Goal: Task Accomplishment & Management: Use online tool/utility

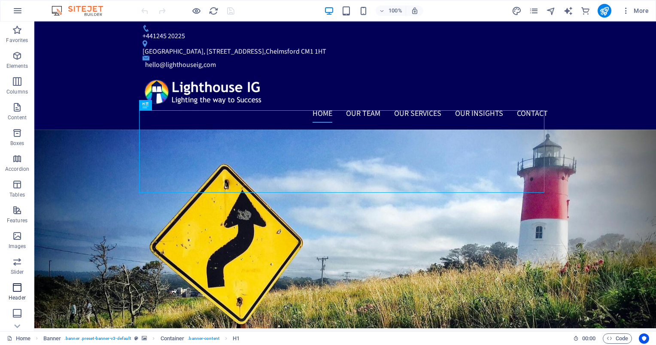
scroll to position [102, 0]
click at [19, 287] on icon "button" at bounding box center [17, 289] width 10 height 10
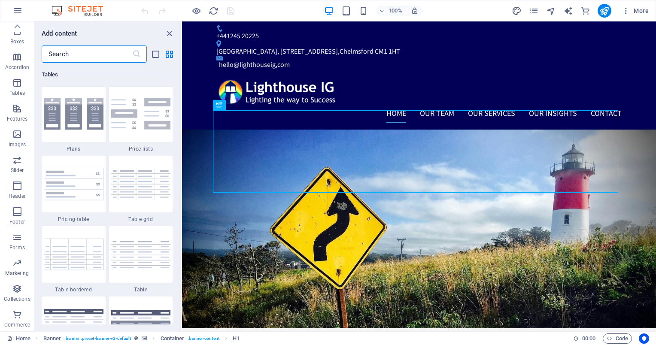
scroll to position [7857, 0]
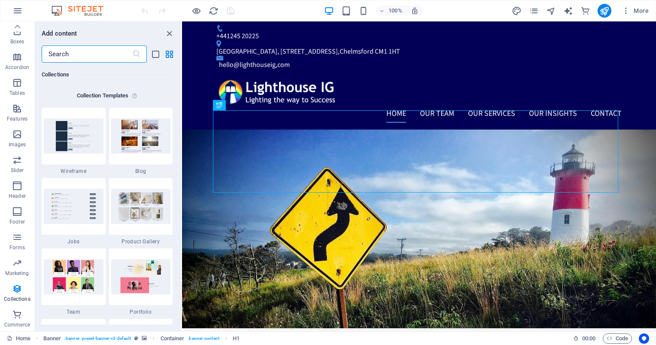
click at [542, 9] on div "More" at bounding box center [582, 11] width 140 height 14
click at [538, 10] on icon "pages" at bounding box center [534, 11] width 10 height 10
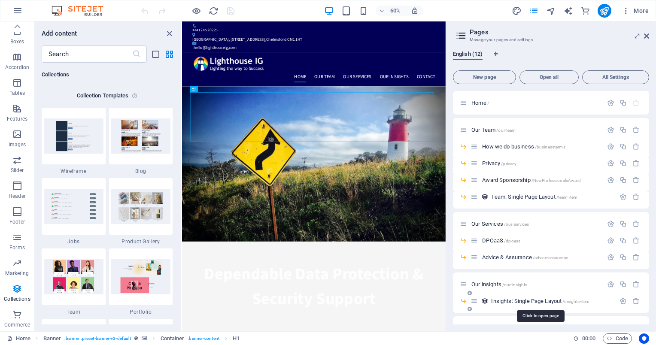
click at [521, 300] on span "Insights: Single Page Layout /insights-item" at bounding box center [540, 301] width 98 height 6
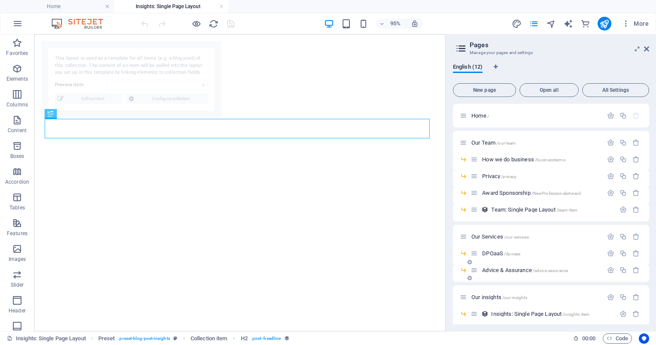
select select "68dfe90946e1d4638e0faa92"
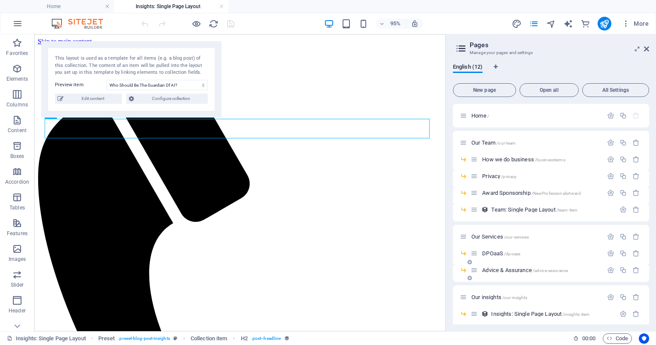
scroll to position [0, 0]
click at [510, 299] on span "/our-insights" at bounding box center [514, 297] width 25 height 5
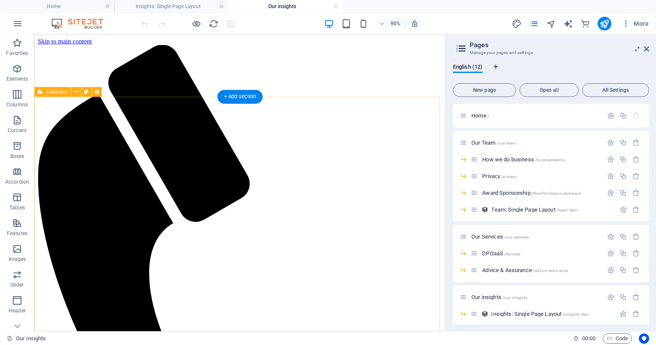
scroll to position [346, 0]
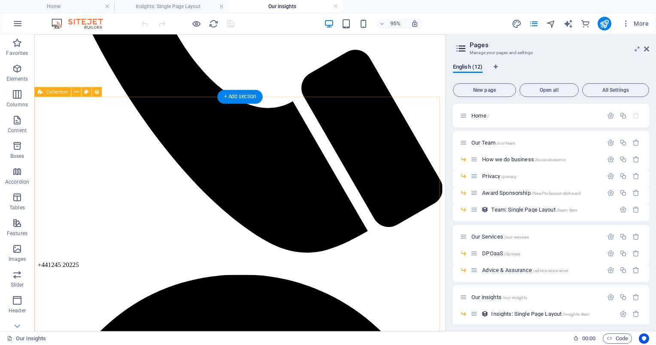
click at [63, 90] on span "Collection" at bounding box center [56, 92] width 21 height 5
click at [58, 94] on span "Collection" at bounding box center [56, 92] width 21 height 5
select select "columns.publishing_date_DESC"
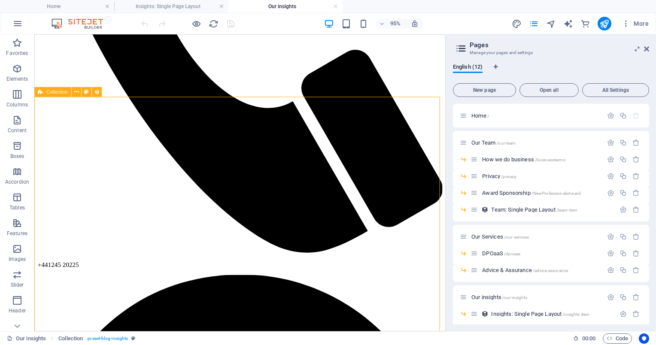
select select "columns.status"
select select "columns.publishing_date"
select select "past"
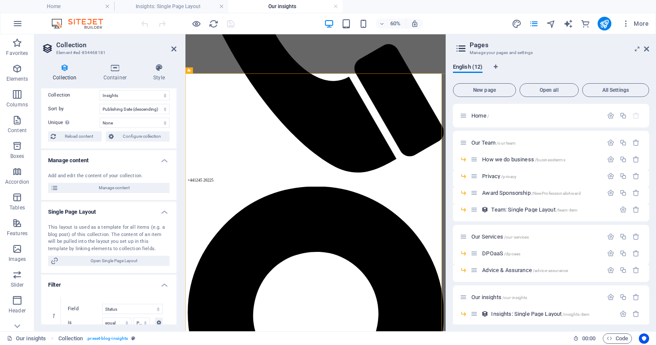
scroll to position [22, 0]
click at [85, 137] on span "Reload content" at bounding box center [78, 135] width 41 height 10
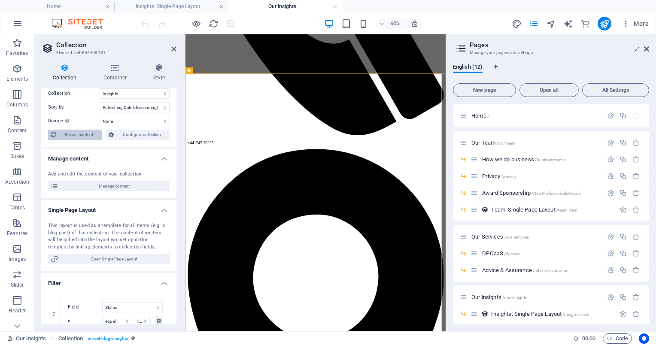
select select "columns.publishing_date_DESC"
select select "columns.status"
select select "columns.publishing_date"
select select "past"
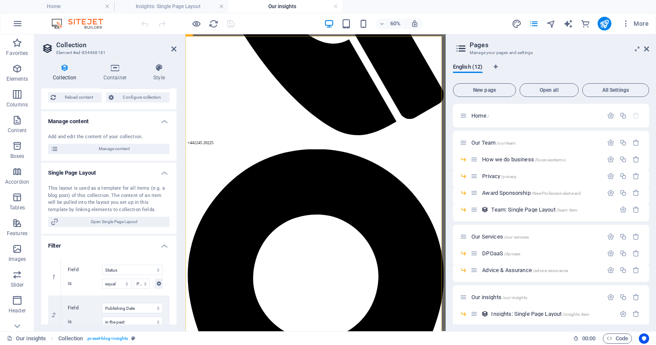
scroll to position [0, 0]
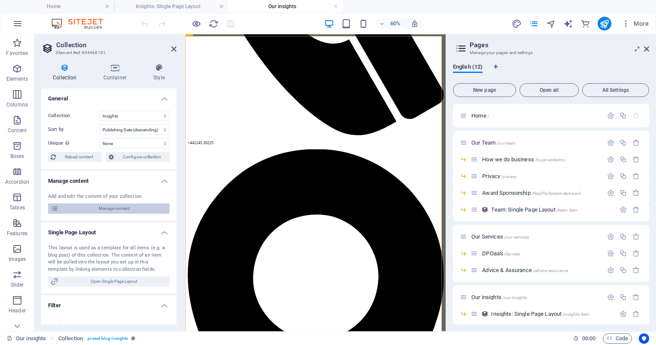
click at [127, 207] on span "Manage content" at bounding box center [114, 208] width 106 height 10
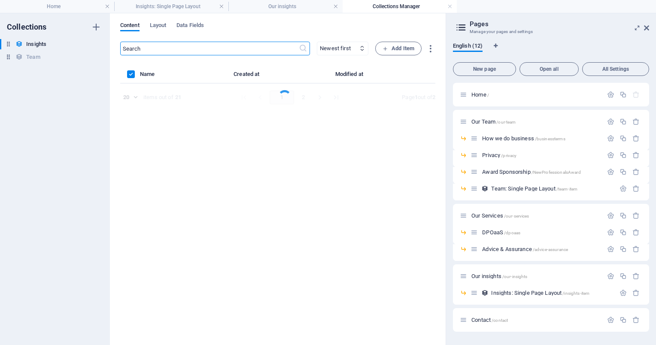
select select "columns.publishing_date_DESC"
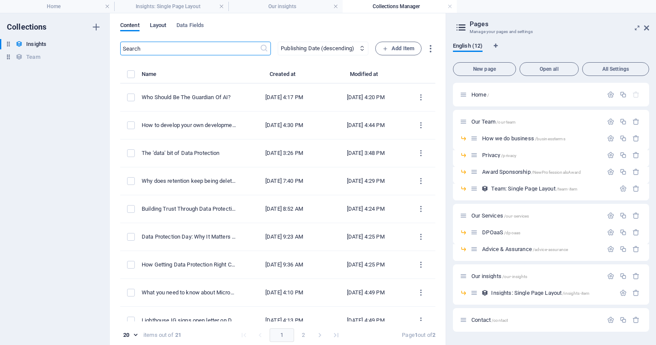
click at [160, 29] on span "Layout" at bounding box center [158, 26] width 17 height 12
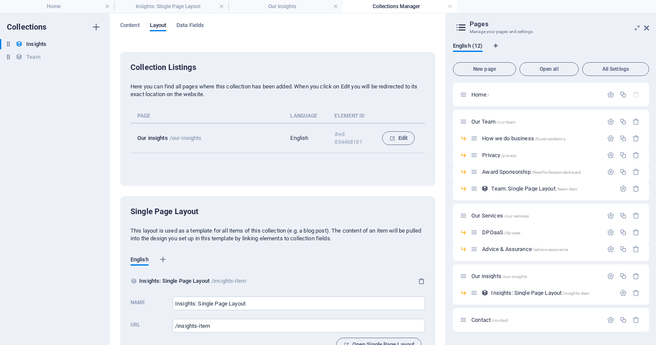
click at [206, 21] on div "Content Layout Data Fields Collection Listings Here you can find all pages wher…" at bounding box center [278, 179] width 336 height 332
click at [206, 31] on div "Content Layout Data Fields" at bounding box center [277, 30] width 315 height 16
click at [199, 25] on span "Data Fields" at bounding box center [189, 26] width 27 height 12
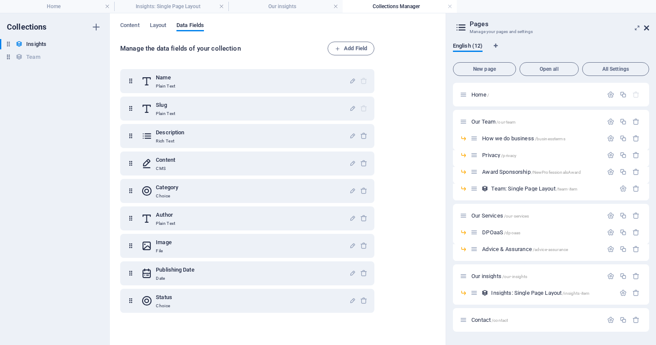
click at [647, 28] on icon at bounding box center [646, 27] width 5 height 7
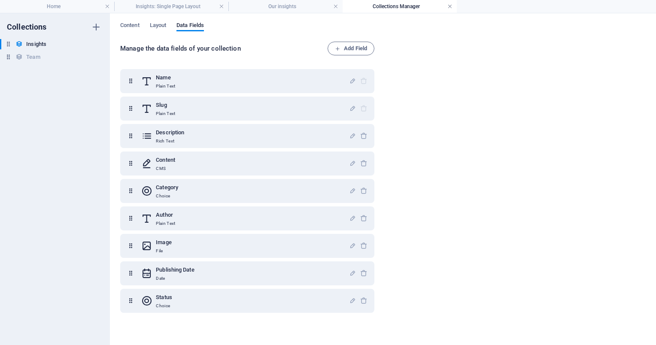
click at [449, 4] on link at bounding box center [449, 7] width 5 height 8
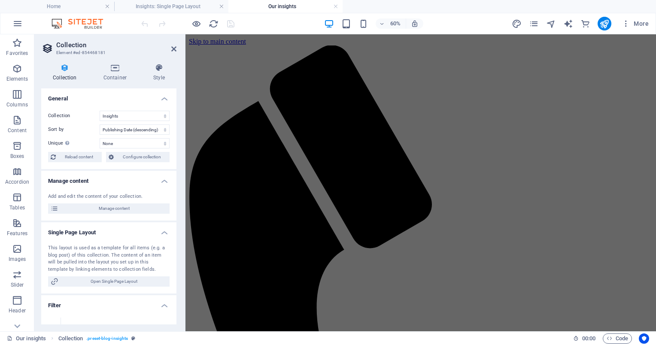
scroll to position [409, 0]
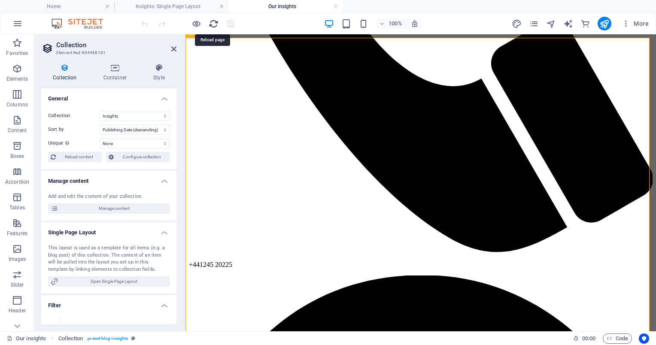
click at [213, 21] on icon "reload" at bounding box center [214, 24] width 10 height 10
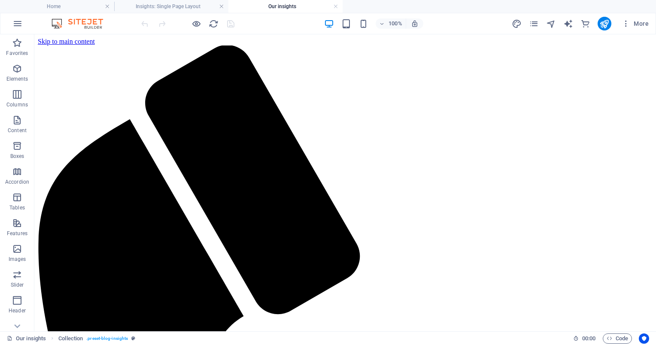
scroll to position [0, 0]
click at [336, 7] on link at bounding box center [335, 7] width 5 height 8
